Goal: Information Seeking & Learning: Check status

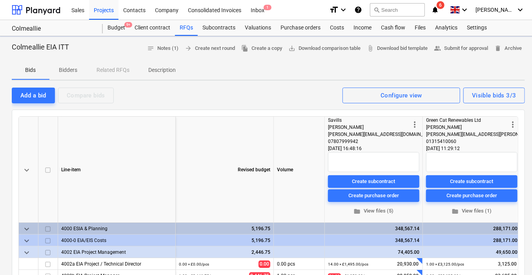
click at [66, 65] on span "Bidders" at bounding box center [68, 70] width 38 height 13
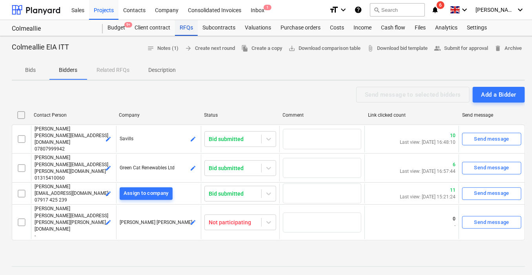
click at [189, 21] on div "RFQs" at bounding box center [186, 28] width 23 height 16
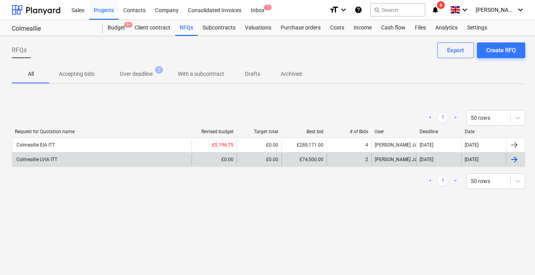
click at [43, 160] on div "Colmeallie LVIA ITT" at bounding box center [36, 159] width 42 height 5
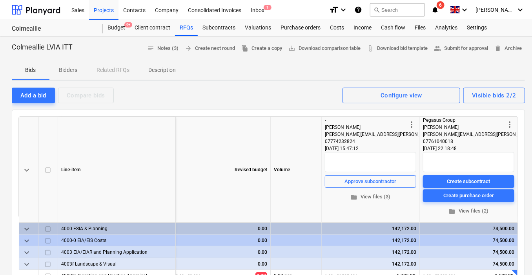
scroll to position [0, 5]
click at [470, 210] on span "folder View files (2)" at bounding box center [468, 210] width 85 height 9
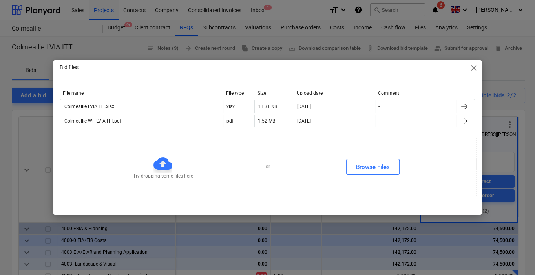
click at [475, 66] on span "close" at bounding box center [473, 67] width 9 height 9
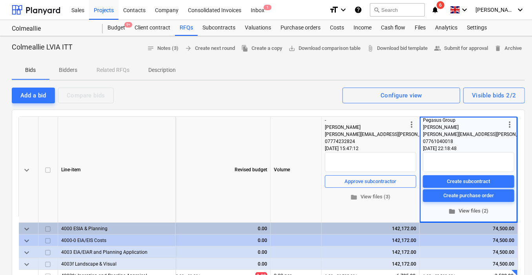
click at [469, 209] on span "folder View files (2)" at bounding box center [468, 210] width 85 height 9
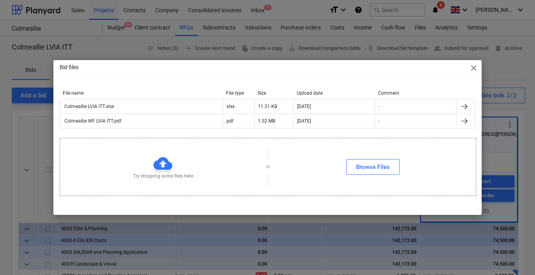
click at [475, 70] on span "close" at bounding box center [473, 67] width 9 height 9
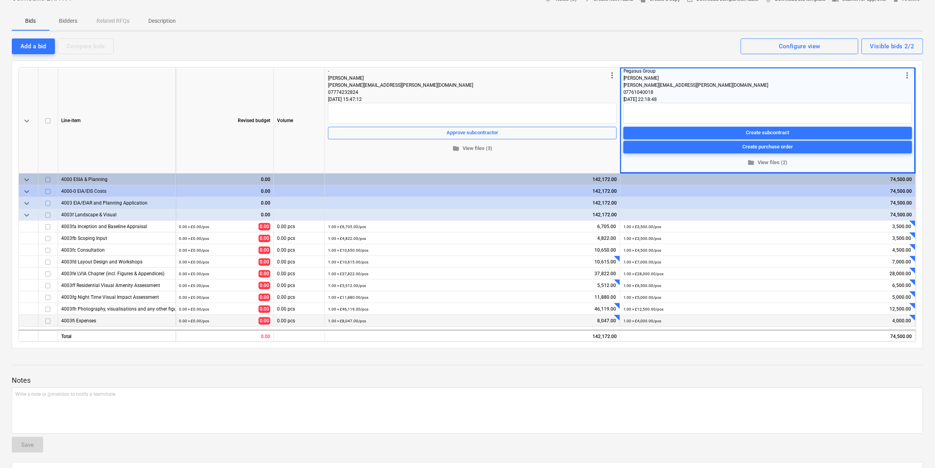
scroll to position [98, 0]
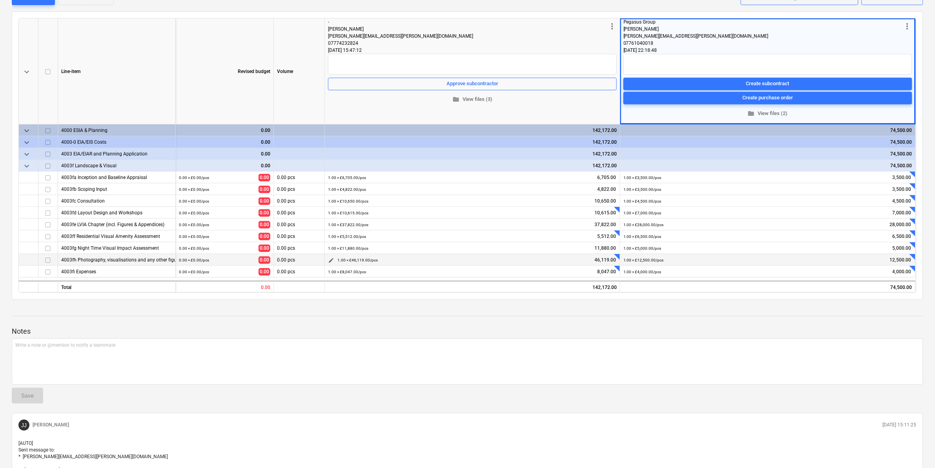
click at [385, 257] on div "1.00 × £46,119.00 / pcs 46,119.00" at bounding box center [476, 260] width 279 height 12
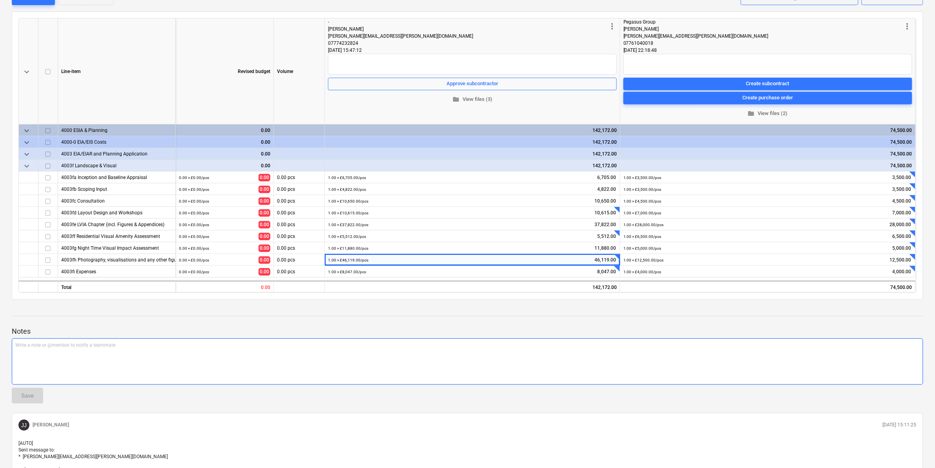
click at [403, 274] on p "Write a note or @mention to notify a teammate [PERSON_NAME]" at bounding box center [467, 345] width 904 height 7
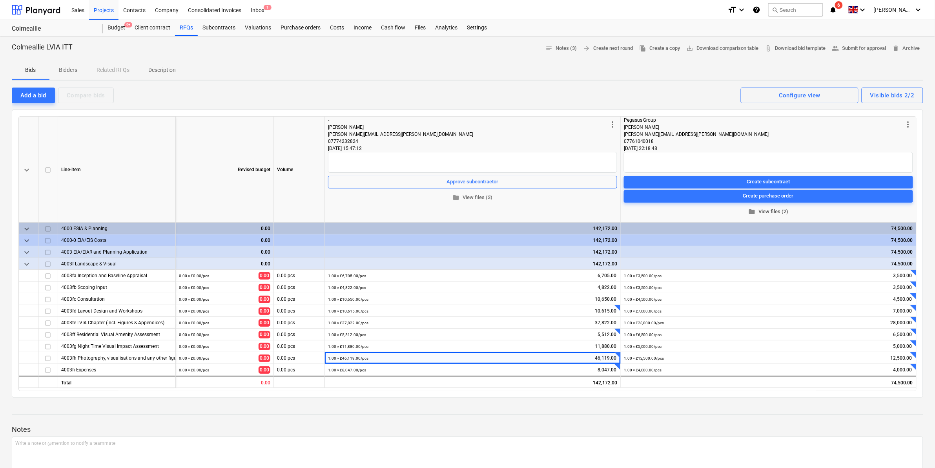
click at [534, 208] on span "folder View files (2)" at bounding box center [768, 211] width 283 height 9
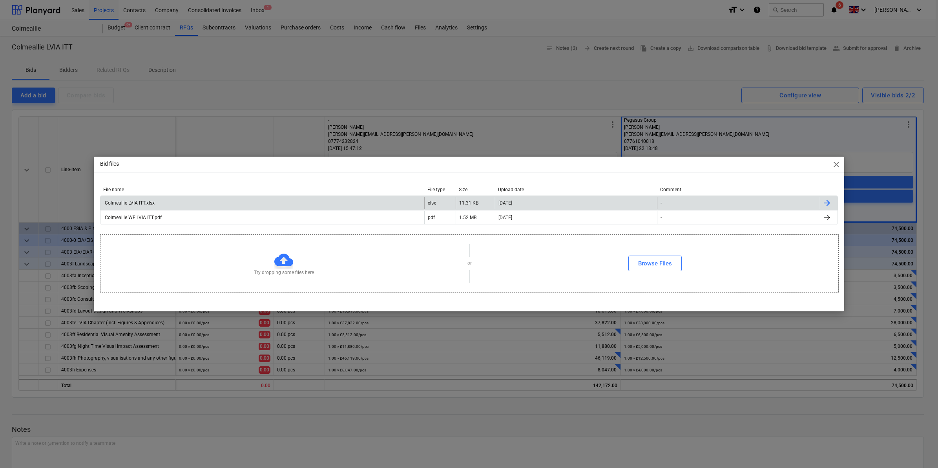
click at [144, 201] on div "Colmeallie LVIA ITT.xlsx" at bounding box center [129, 202] width 51 height 5
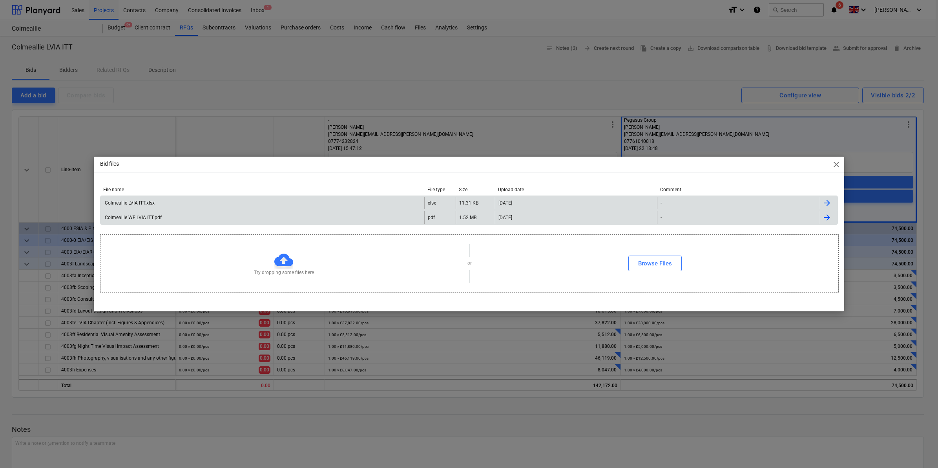
click at [291, 223] on div "Colmeallie WF LVIA ITT.pdf" at bounding box center [262, 217] width 324 height 13
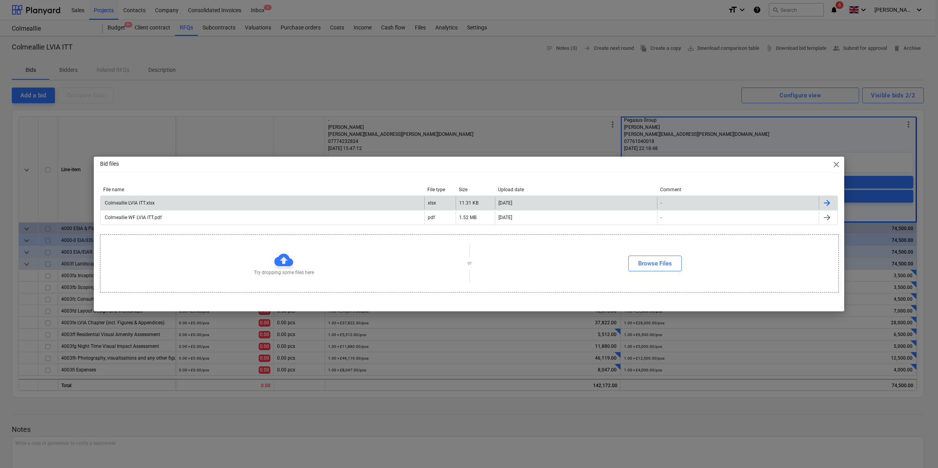
click at [534, 164] on span "close" at bounding box center [835, 164] width 9 height 9
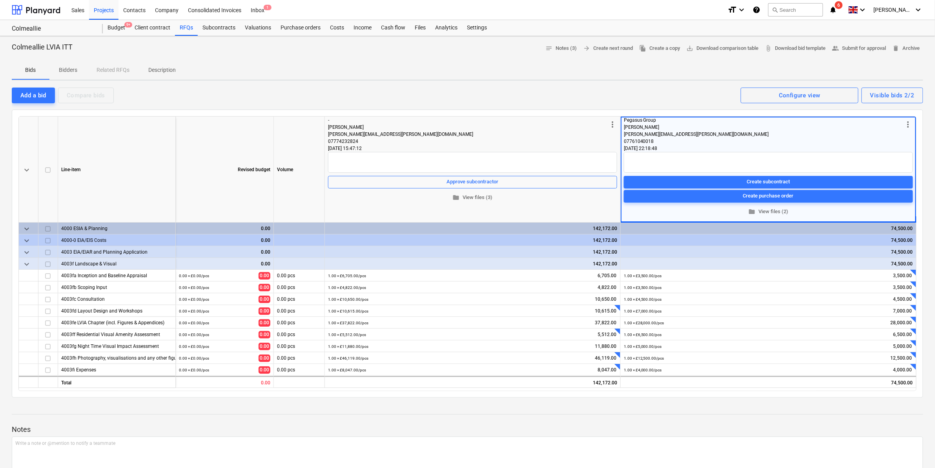
click at [70, 72] on p "Bidders" at bounding box center [68, 70] width 19 height 8
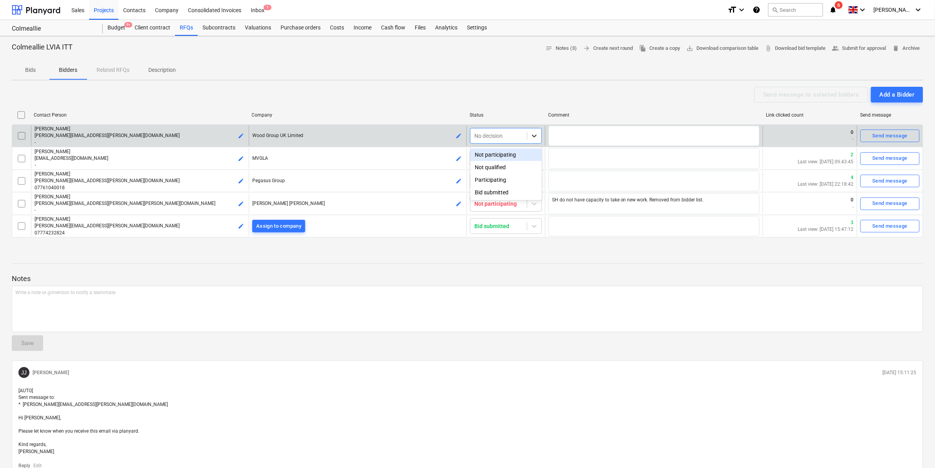
click at [534, 134] on icon at bounding box center [534, 136] width 8 height 8
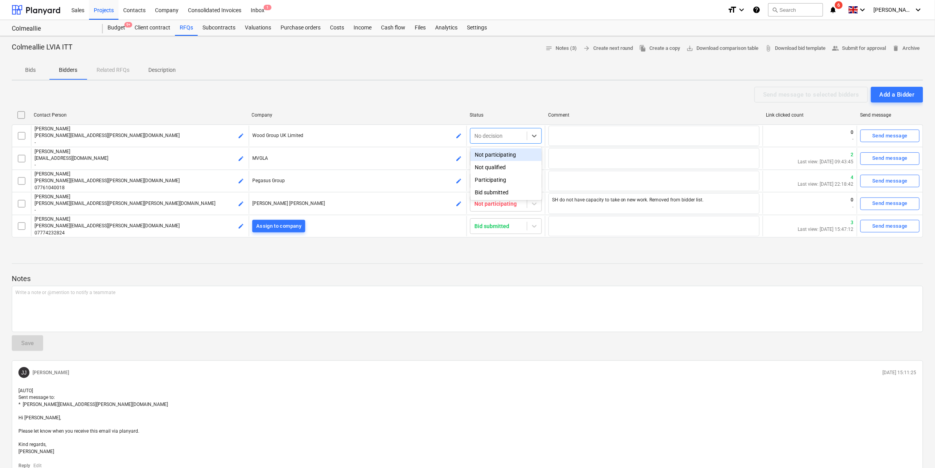
click at [512, 153] on div "Not participating" at bounding box center [506, 154] width 72 height 13
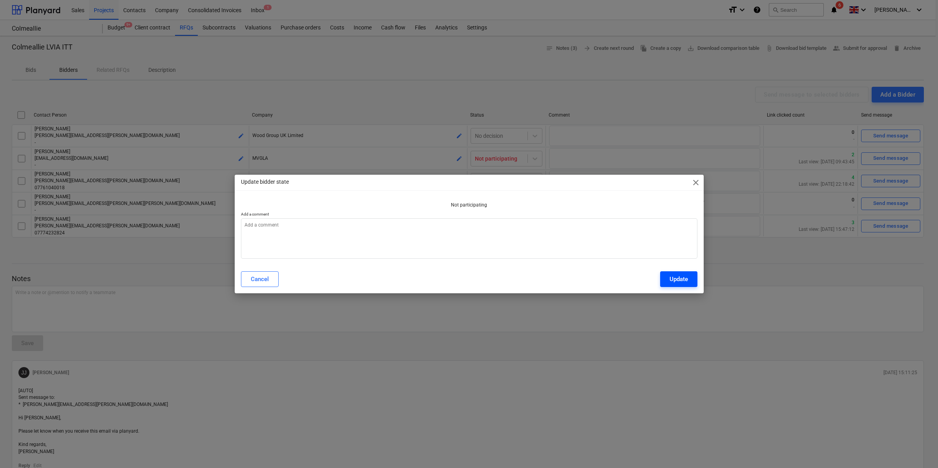
click at [534, 274] on div "Update" at bounding box center [678, 279] width 18 height 10
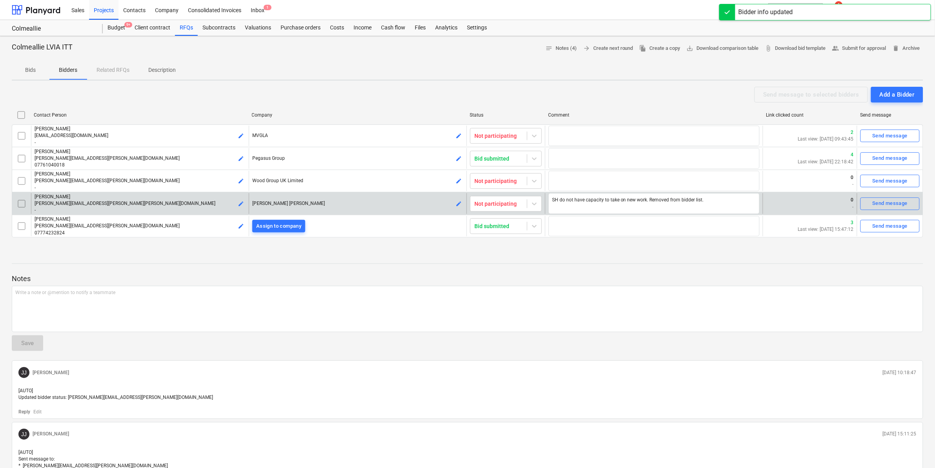
click at [140, 213] on p "-" at bounding box center [140, 210] width 211 height 7
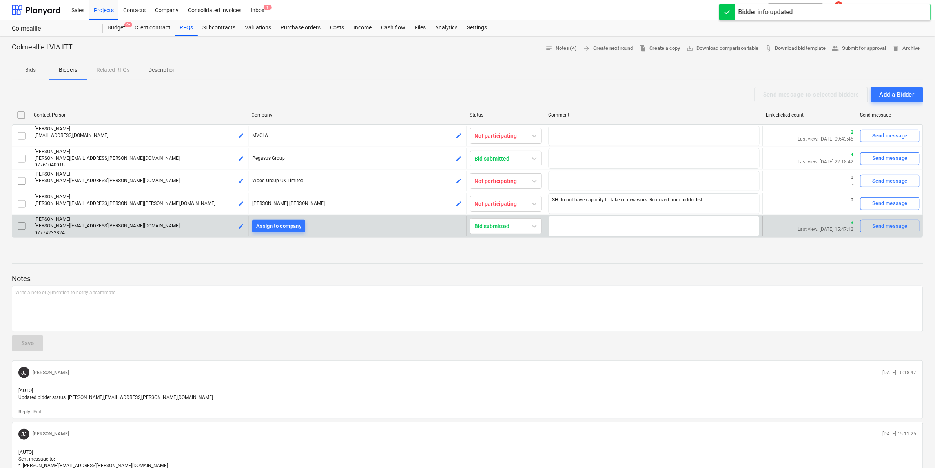
click at [93, 224] on span "[PERSON_NAME][EMAIL_ADDRESS][PERSON_NAME][DOMAIN_NAME]" at bounding box center [107, 225] width 145 height 5
click at [534, 235] on div "3 Last view: [DATE] 15:47:12" at bounding box center [810, 226] width 94 height 21
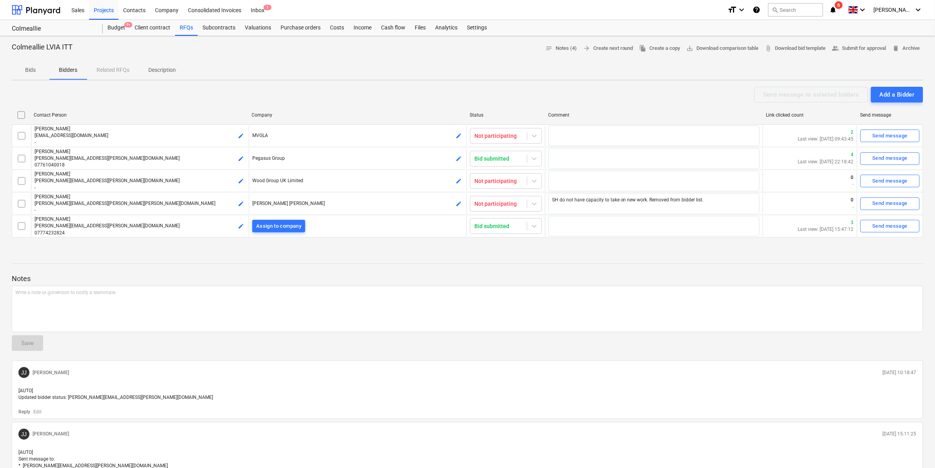
click at [106, 71] on div "Bids Bidders Related RFQs Description" at bounding box center [467, 70] width 911 height 19
click at [106, 69] on div "Bids Bidders Related RFQs Description" at bounding box center [467, 70] width 911 height 19
click at [59, 67] on p "Bidders" at bounding box center [68, 70] width 19 height 8
type textarea "x"
click at [29, 69] on p "Bids" at bounding box center [30, 70] width 19 height 8
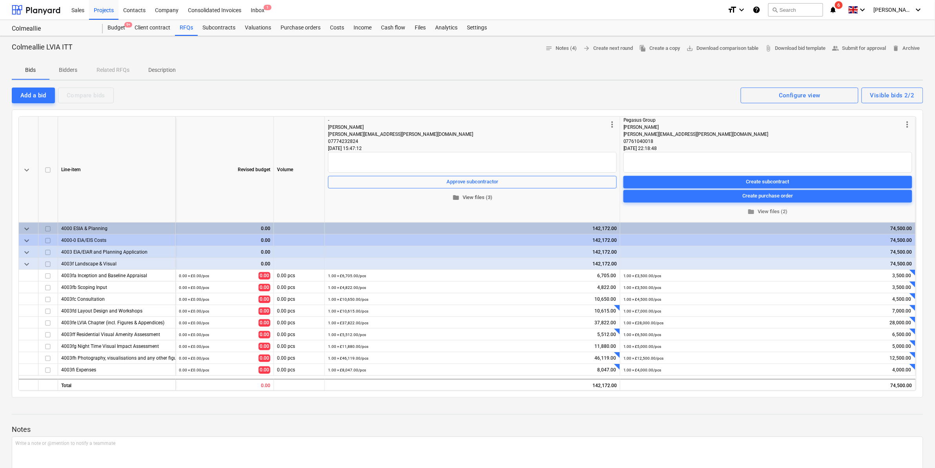
click at [483, 199] on span "folder View files (3)" at bounding box center [472, 197] width 282 height 9
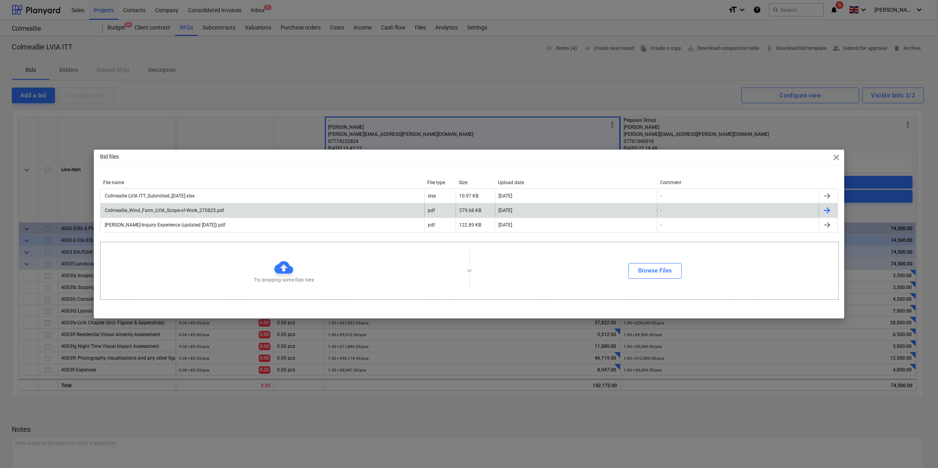
click at [173, 208] on div "Colmeallie_Wind_Farm_LVIA_Scope-of-Work_270825.pdf" at bounding box center [164, 210] width 120 height 5
